Goal: Register for event/course

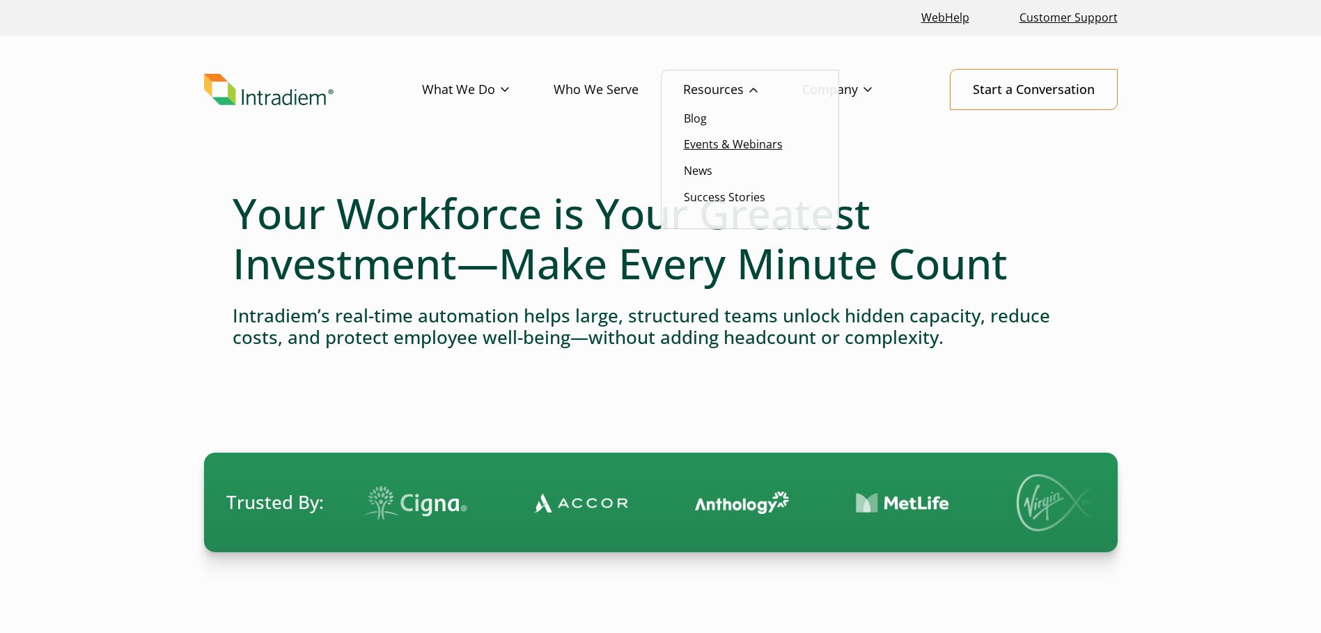
click at [708, 140] on link "Events & Webinars" at bounding box center [733, 144] width 99 height 15
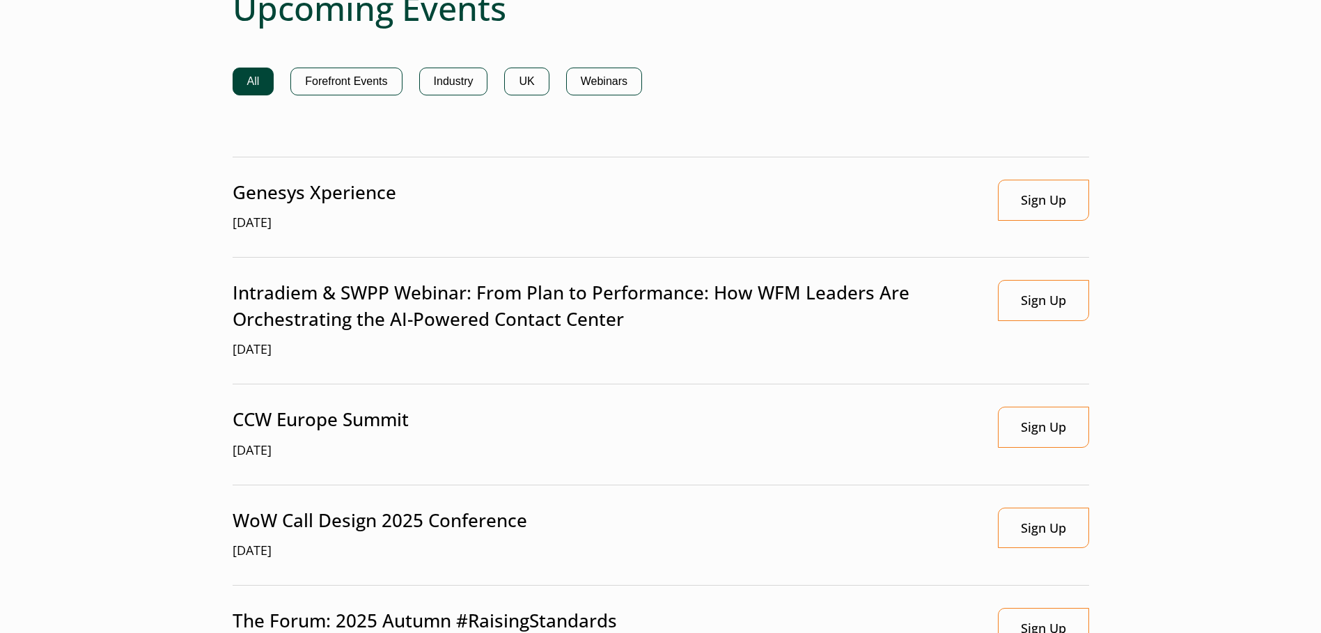
scroll to position [1184, 0]
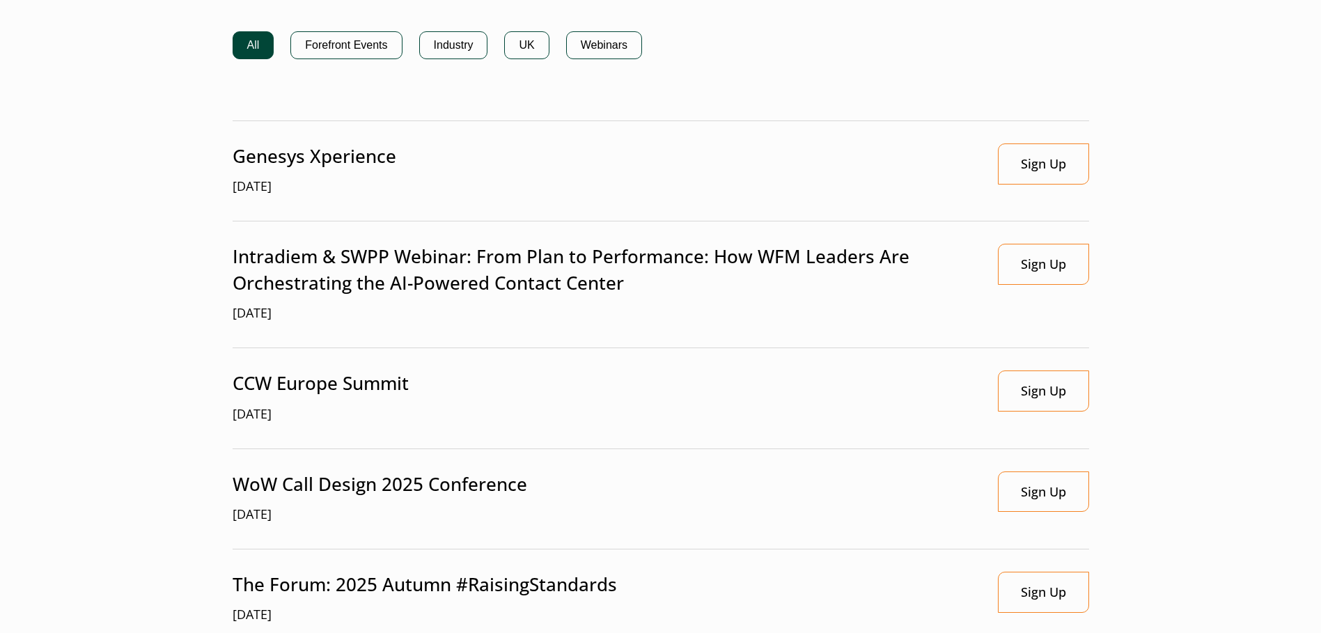
drag, startPoint x: 1017, startPoint y: 267, endPoint x: 894, endPoint y: 305, distance: 128.4
drag, startPoint x: 97, startPoint y: 412, endPoint x: 107, endPoint y: 414, distance: 10.5
click at [104, 416] on main "Events and Webinars Global gatherings for contact center leaders Upcoming Webin…" at bounding box center [660, 233] width 1321 height 2503
click at [1053, 272] on link "Sign Up" at bounding box center [1043, 264] width 91 height 41
